Goal: Share content

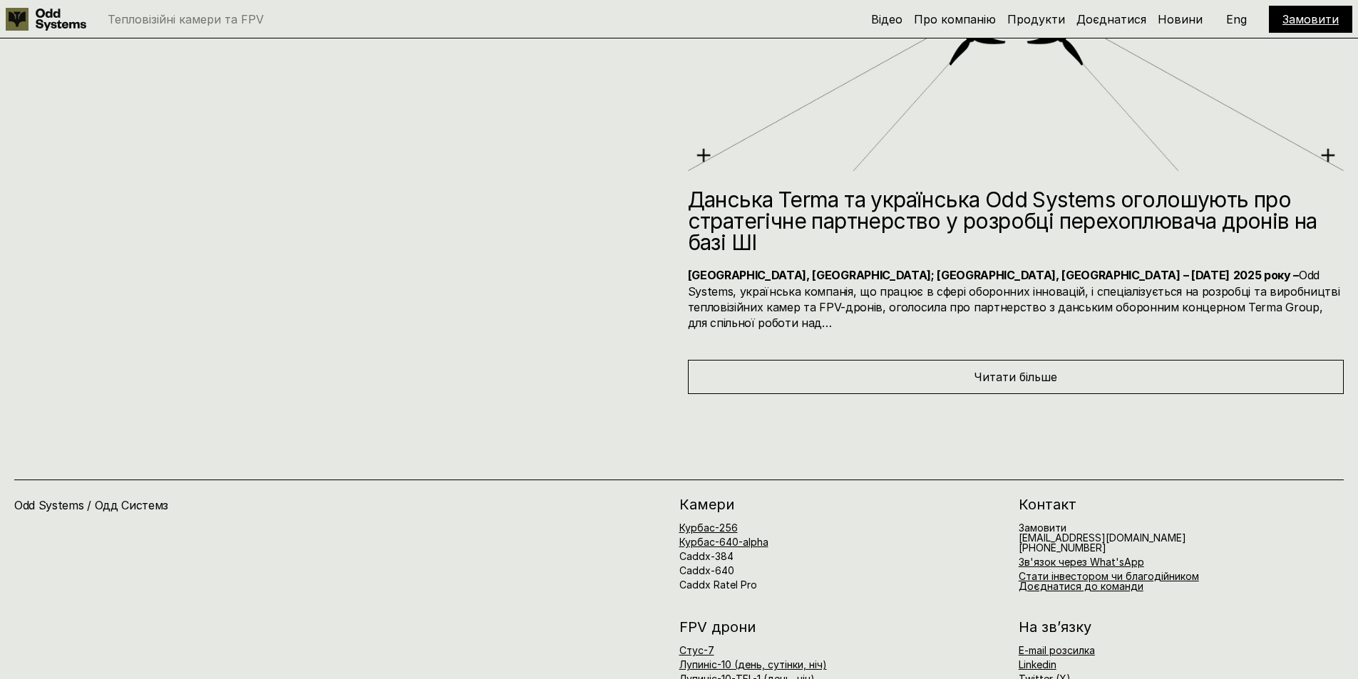
scroll to position [8064, 0]
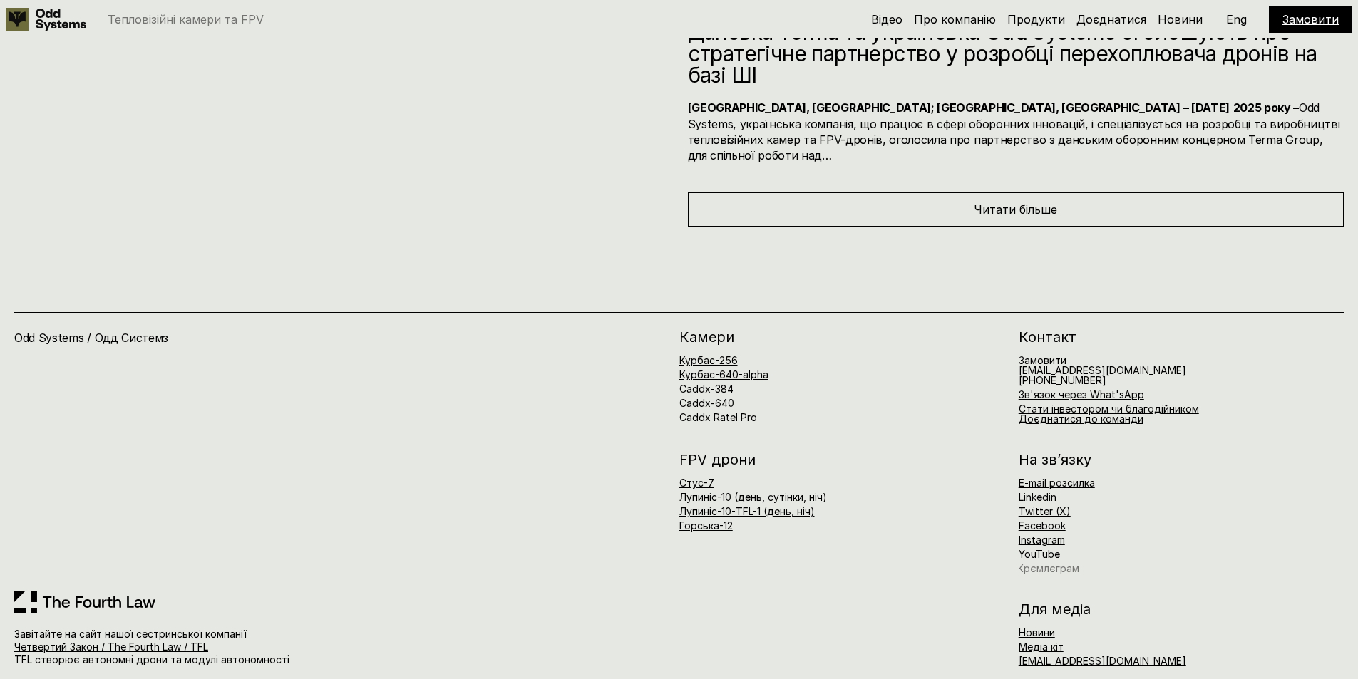
click at [1059, 563] on link "Крємлєграм" at bounding box center [1048, 569] width 62 height 12
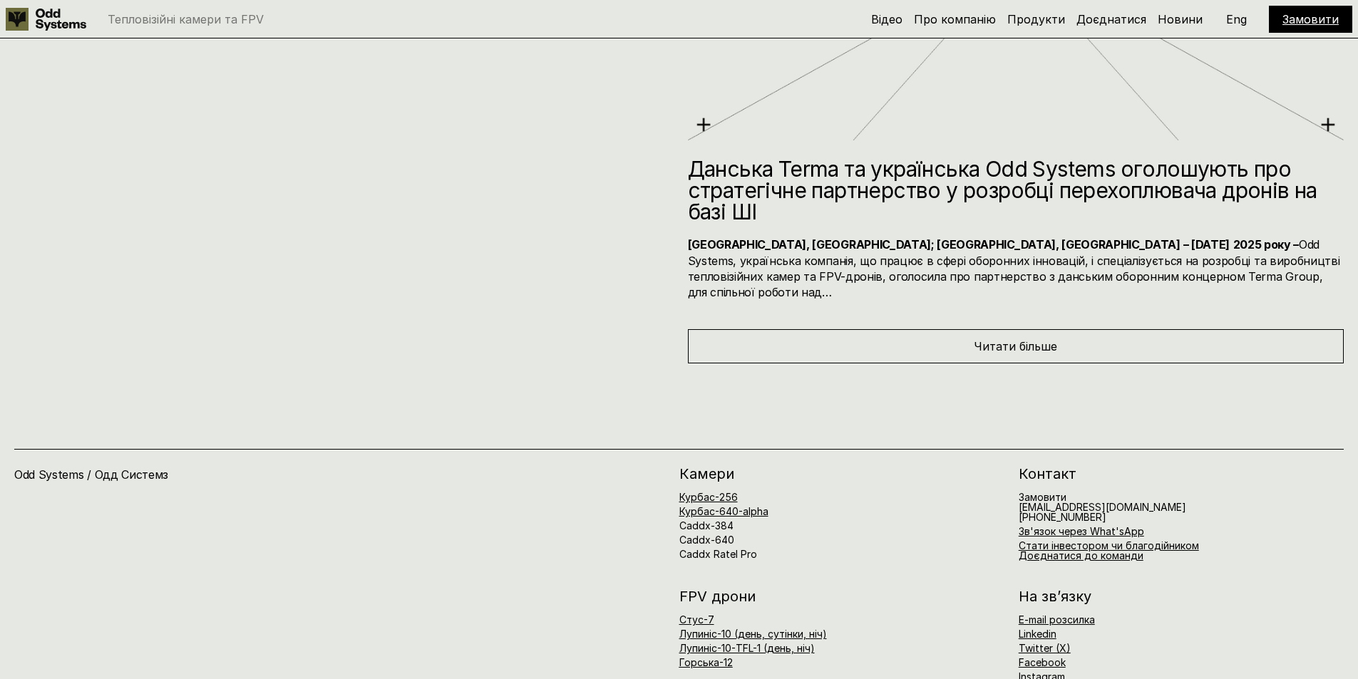
scroll to position [7921, 0]
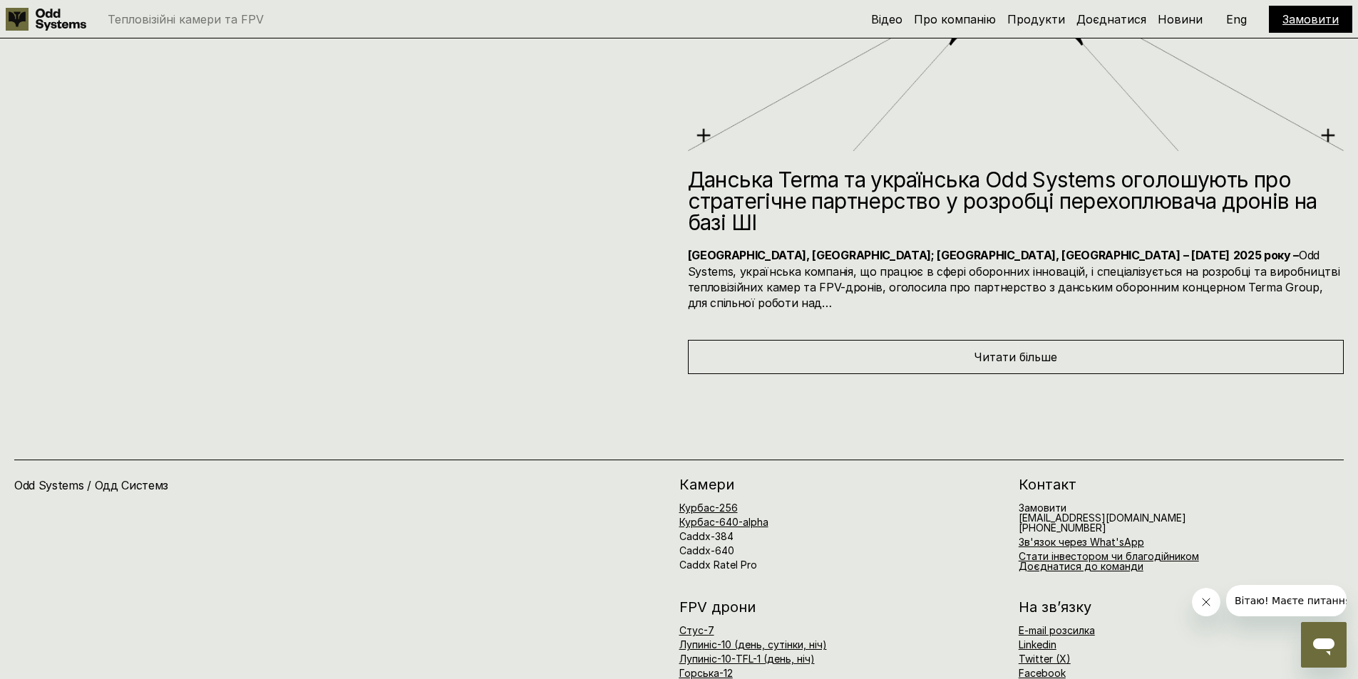
click at [1314, 651] on icon "Відкрити вікно повідомлень" at bounding box center [1324, 645] width 26 height 26
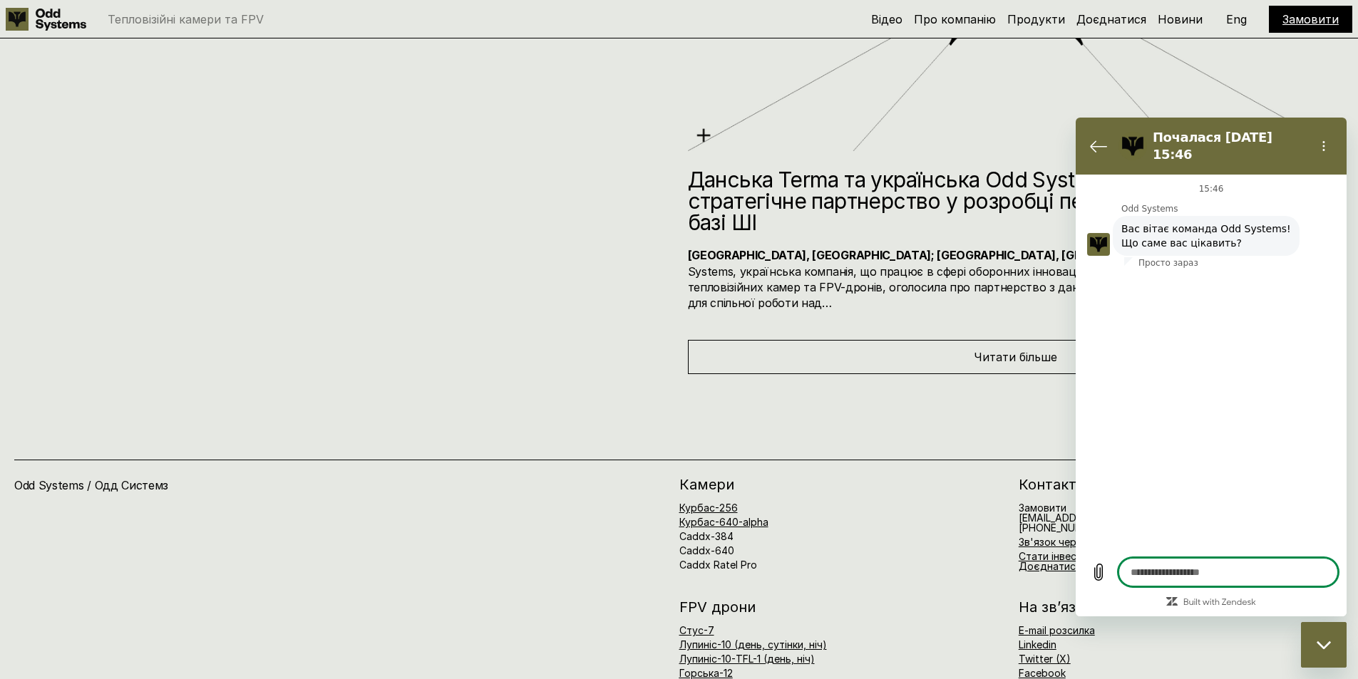
type textarea "*"
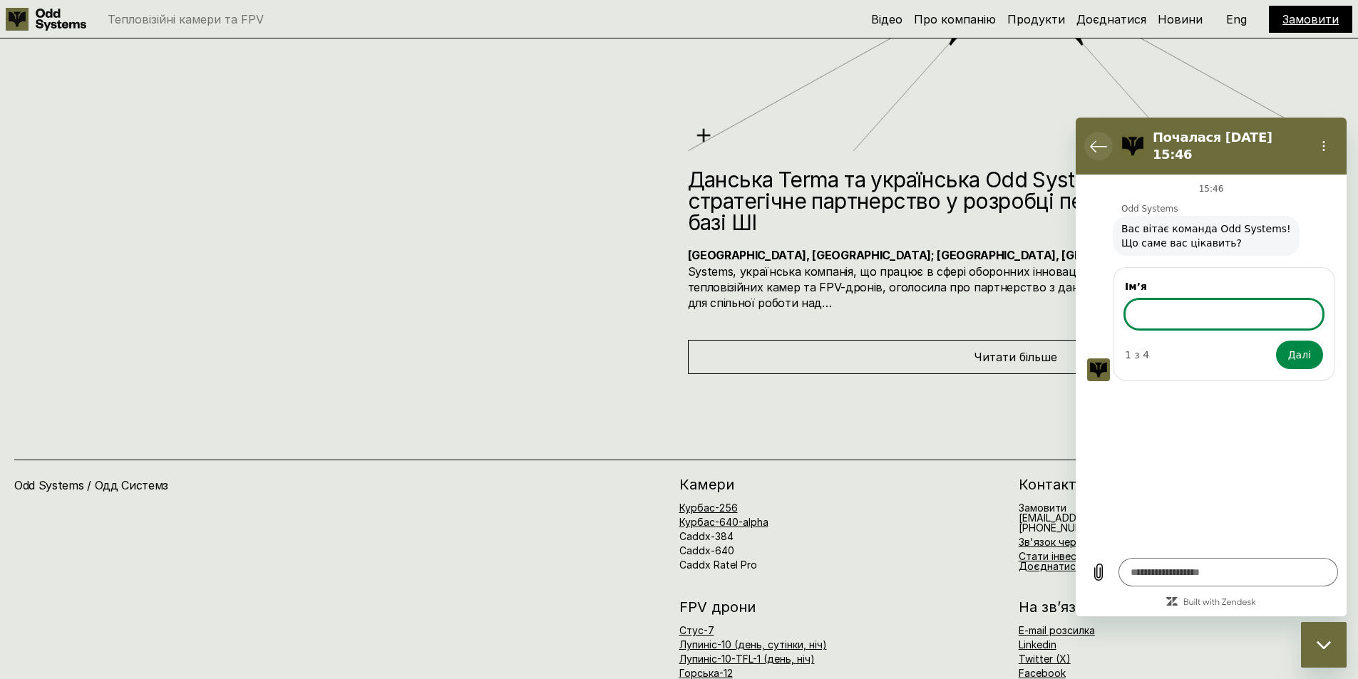
click at [1099, 139] on icon "Повернутися до списку розмов" at bounding box center [1098, 146] width 17 height 17
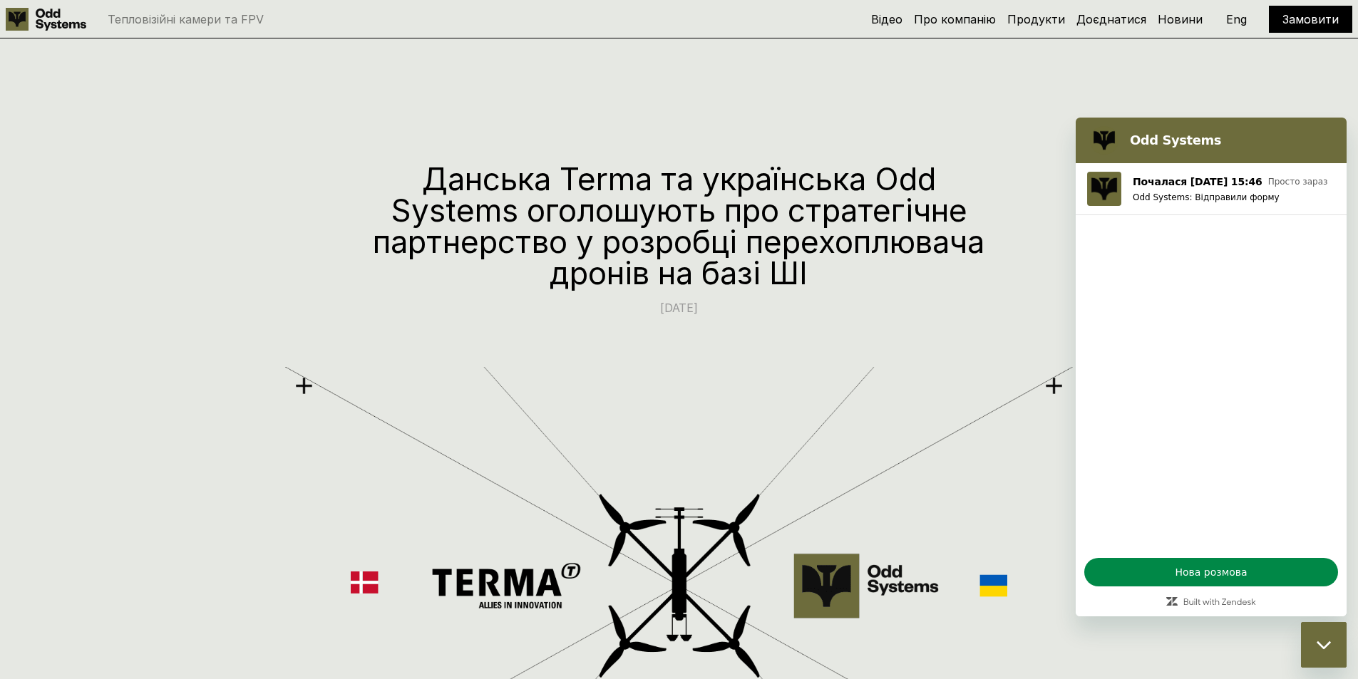
click at [1324, 639] on div "Закрити вікно обміну повідомленнями" at bounding box center [1324, 645] width 43 height 43
